Goal: Task Accomplishment & Management: Manage account settings

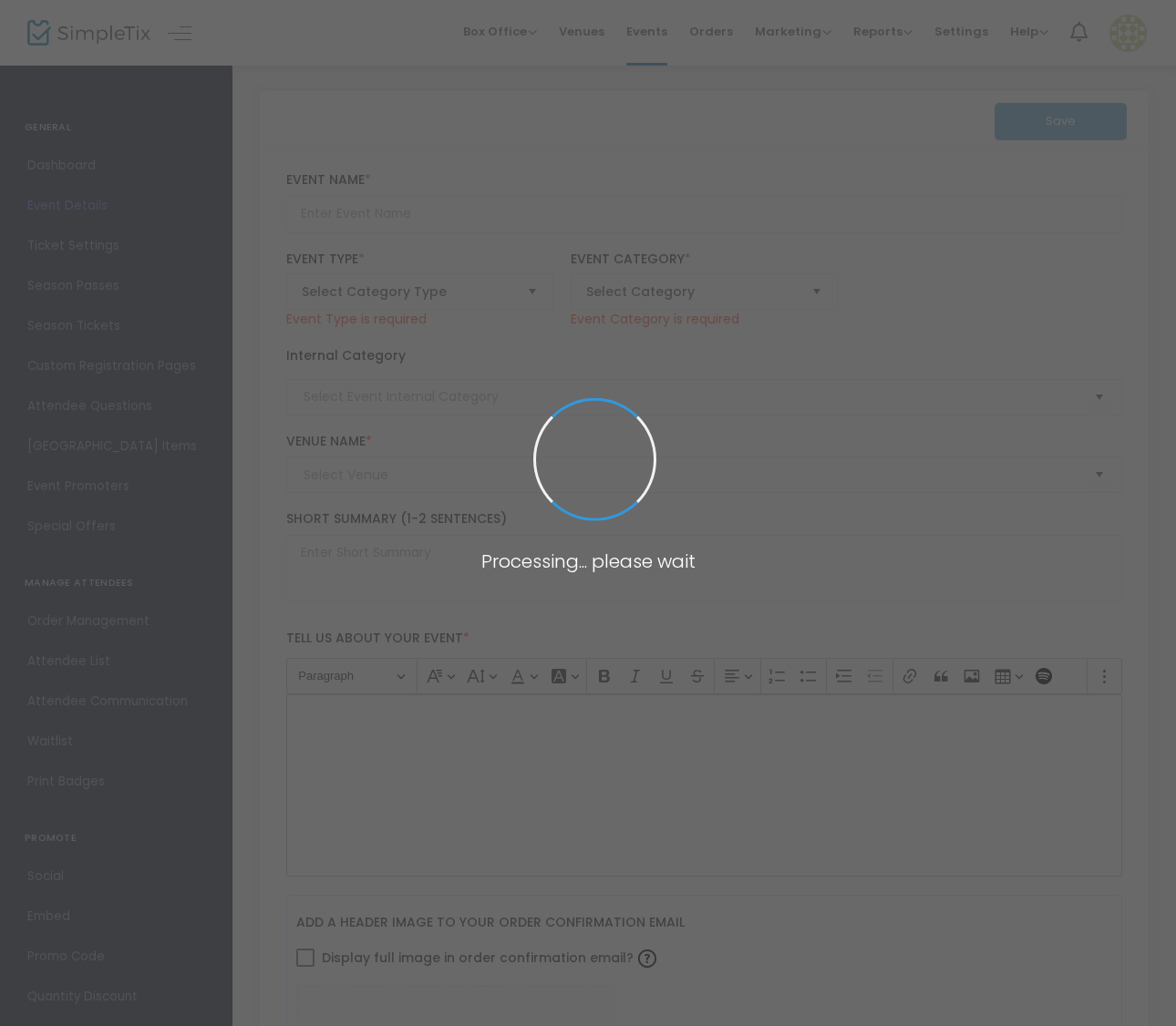
type input "Torch Song"
type textarea "Theater on the Verge proudly presents TORCH SONG by [PERSON_NAME], running [DAT…"
checkbox input "true"
type input "Buy Tickets"
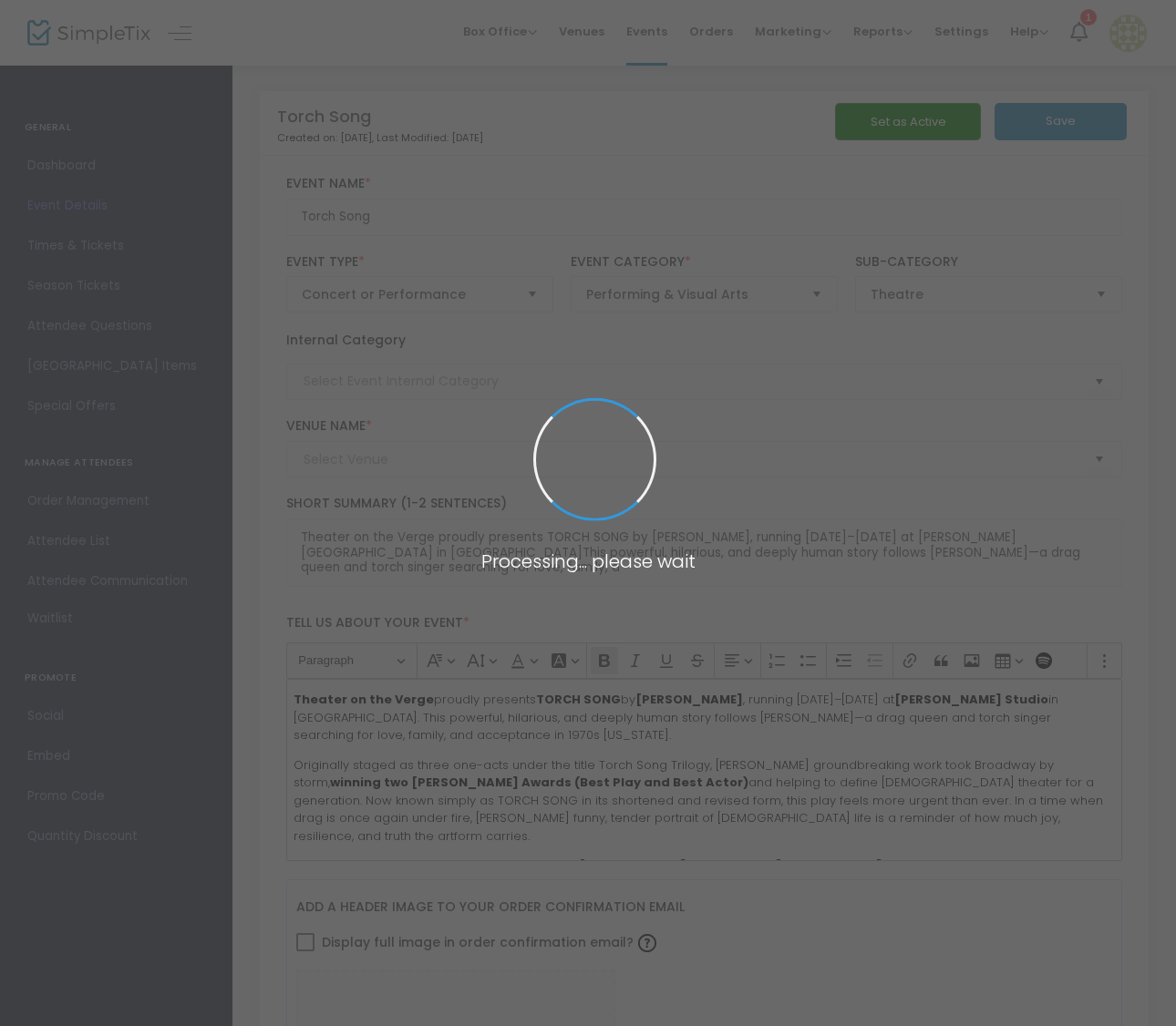
type input "[PERSON_NAME] Studio"
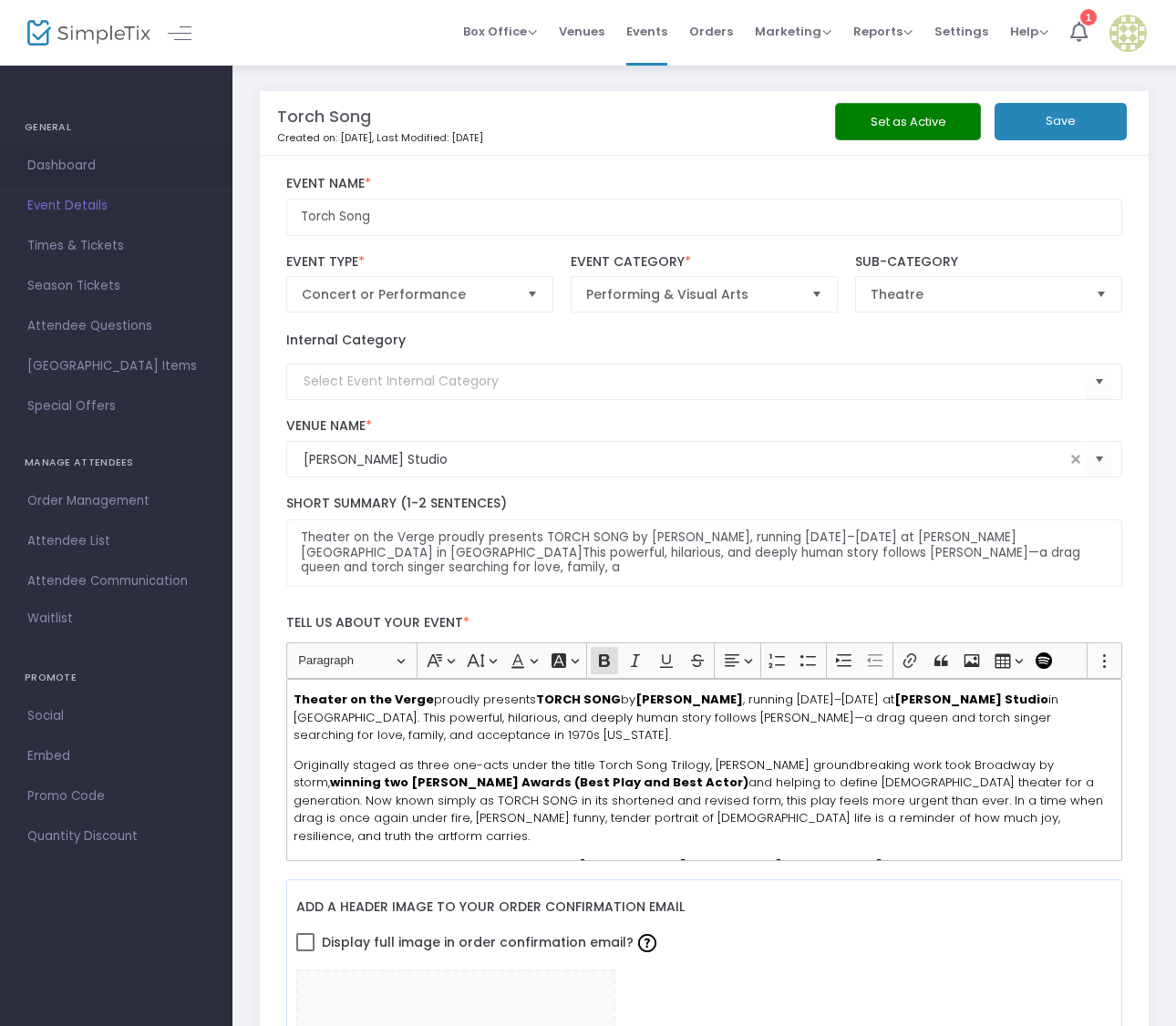
click at [62, 163] on span "Dashboard" at bounding box center [116, 165] width 177 height 24
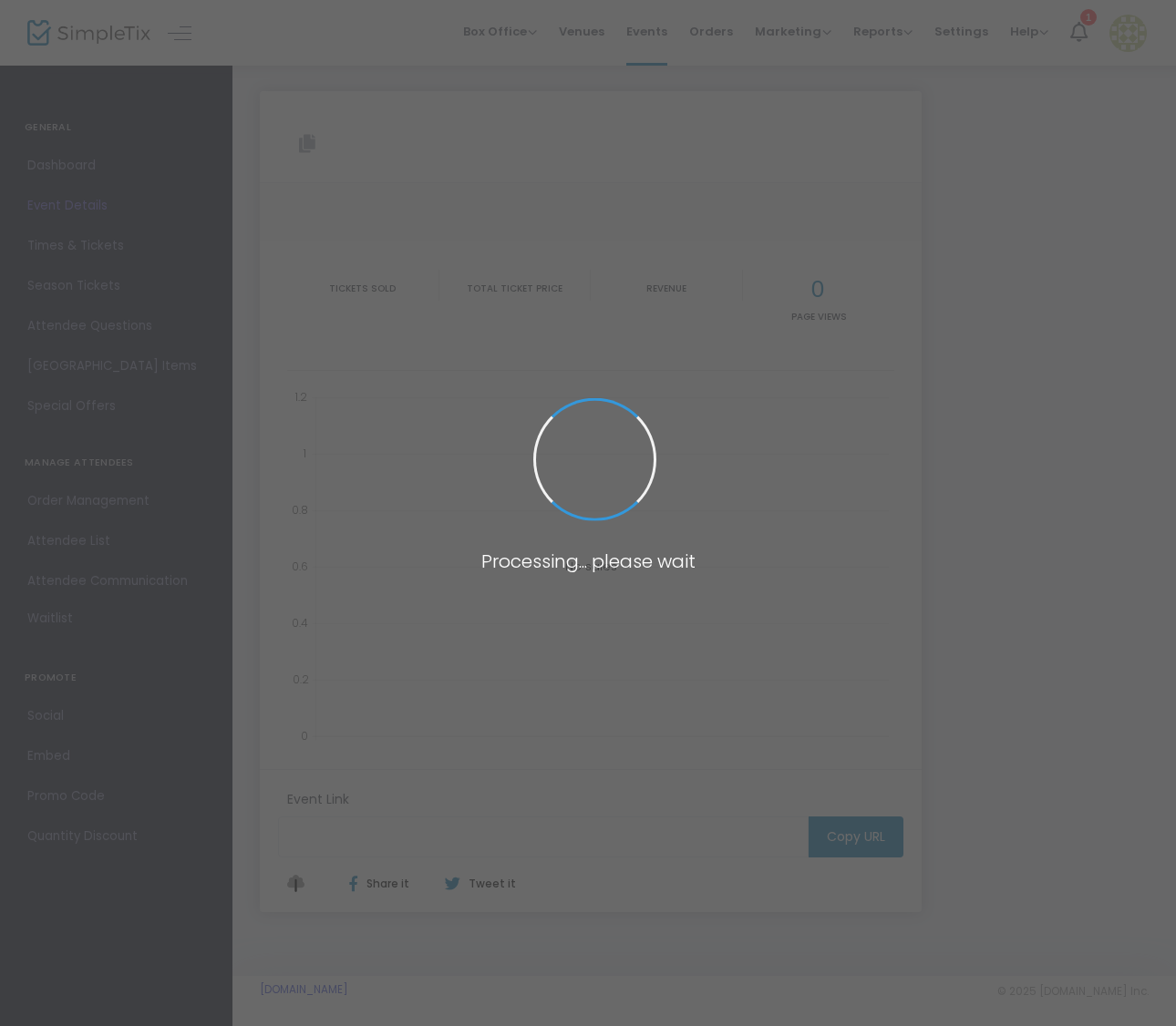
type input "[URL][DOMAIN_NAME]"
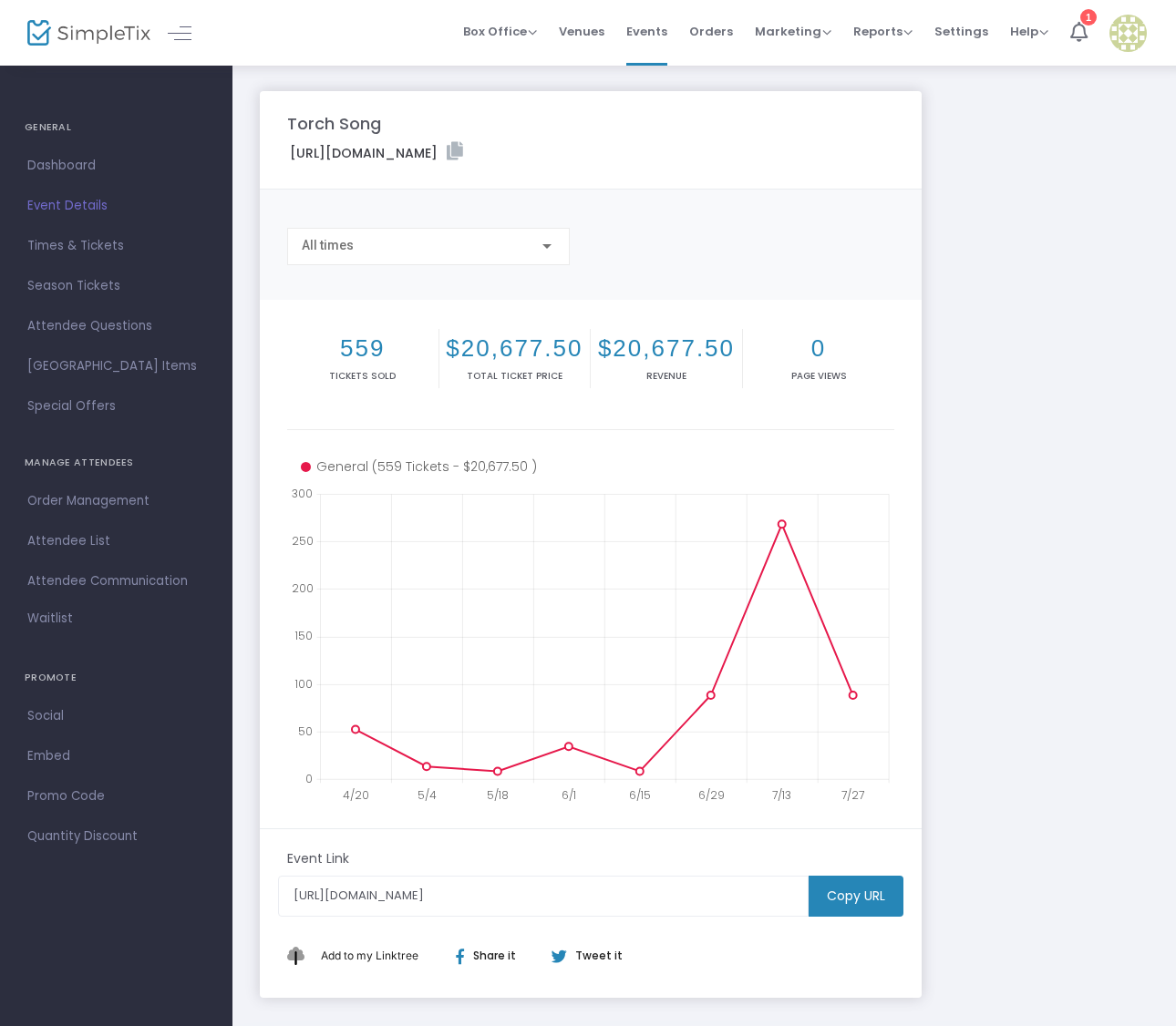
click at [121, 36] on img at bounding box center [89, 33] width 123 height 26
